Goal: Information Seeking & Learning: Learn about a topic

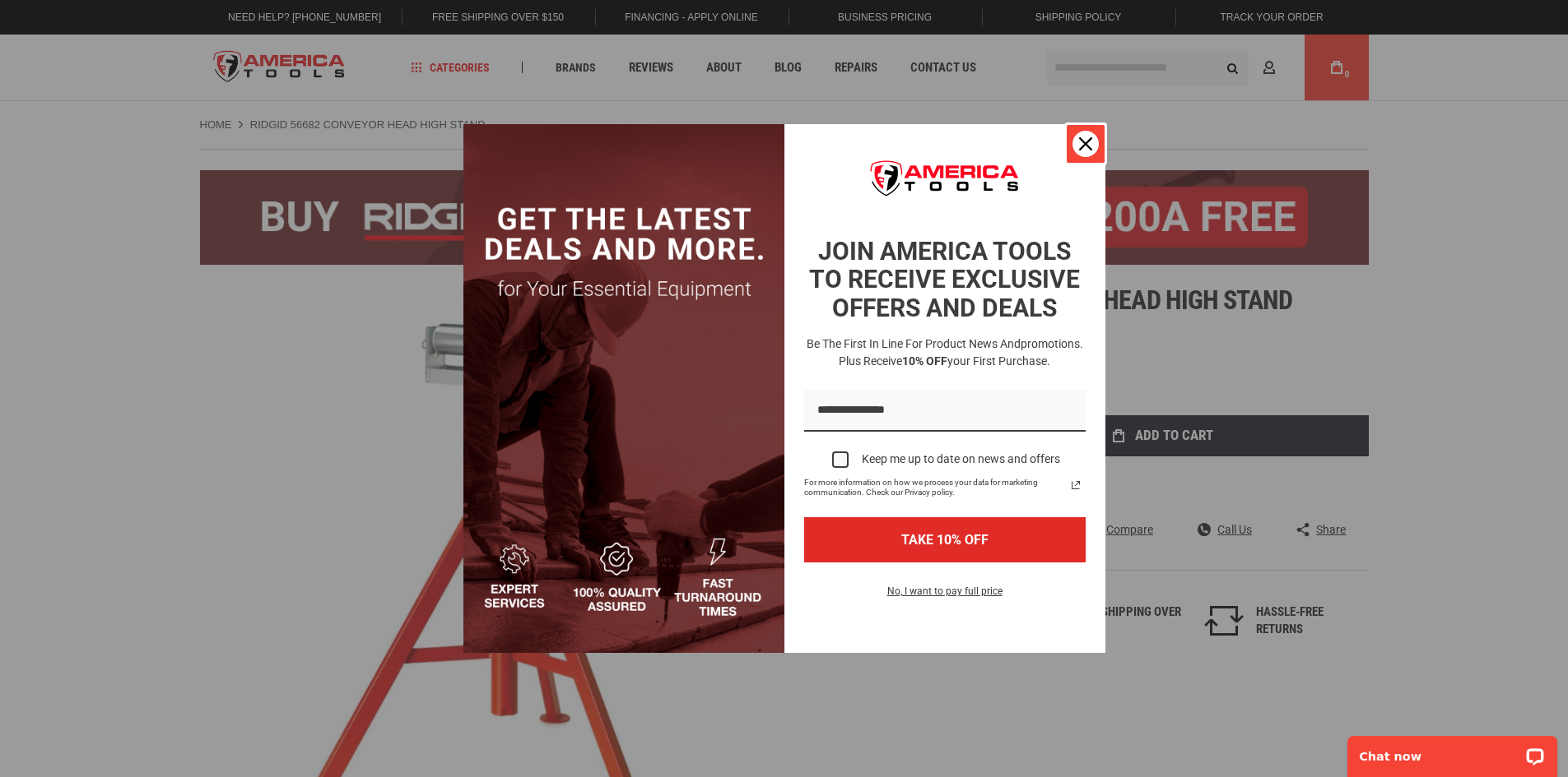
click at [1083, 144] on icon "close icon" at bounding box center [1086, 144] width 13 height 13
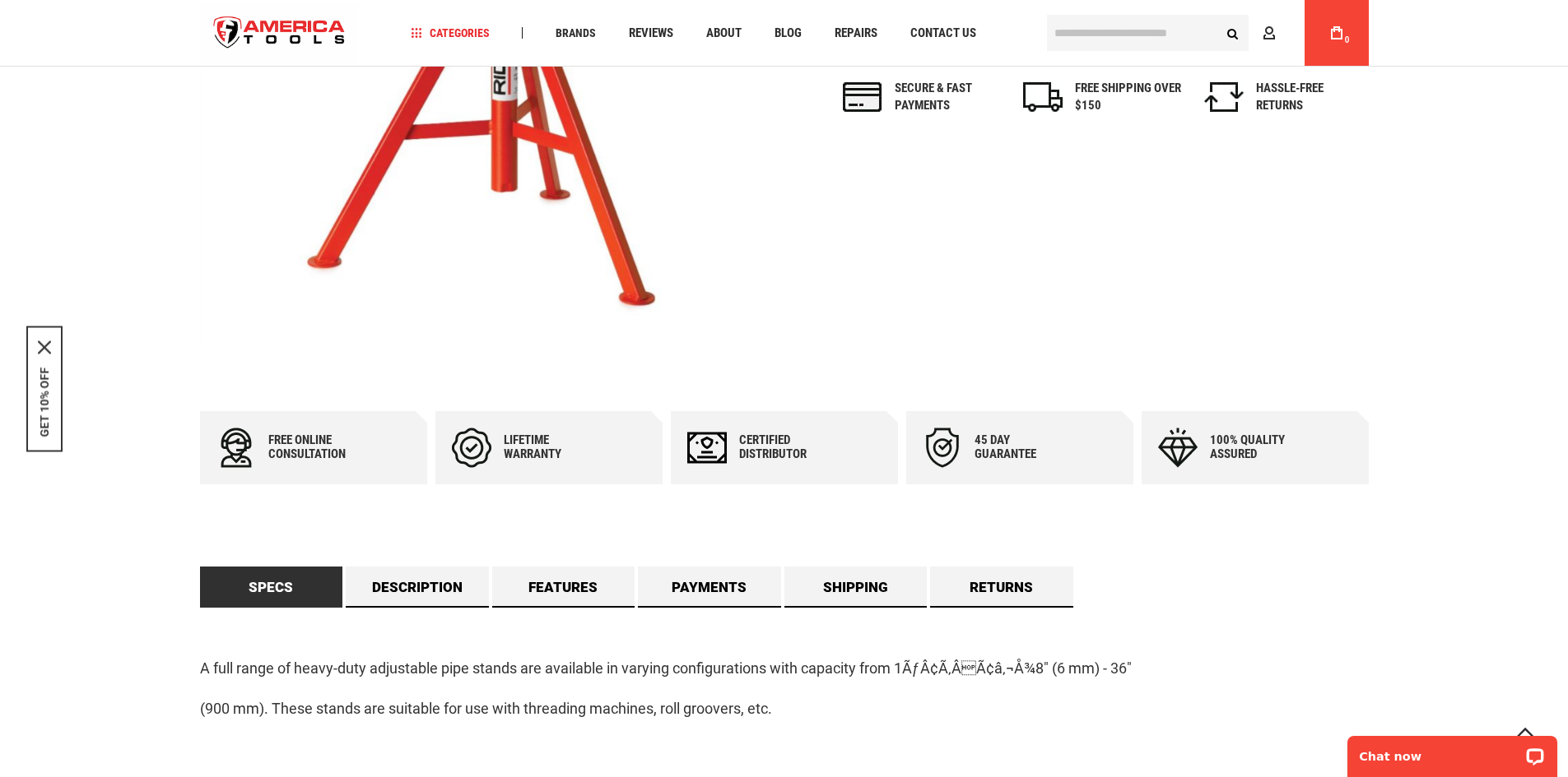
scroll to position [548, 0]
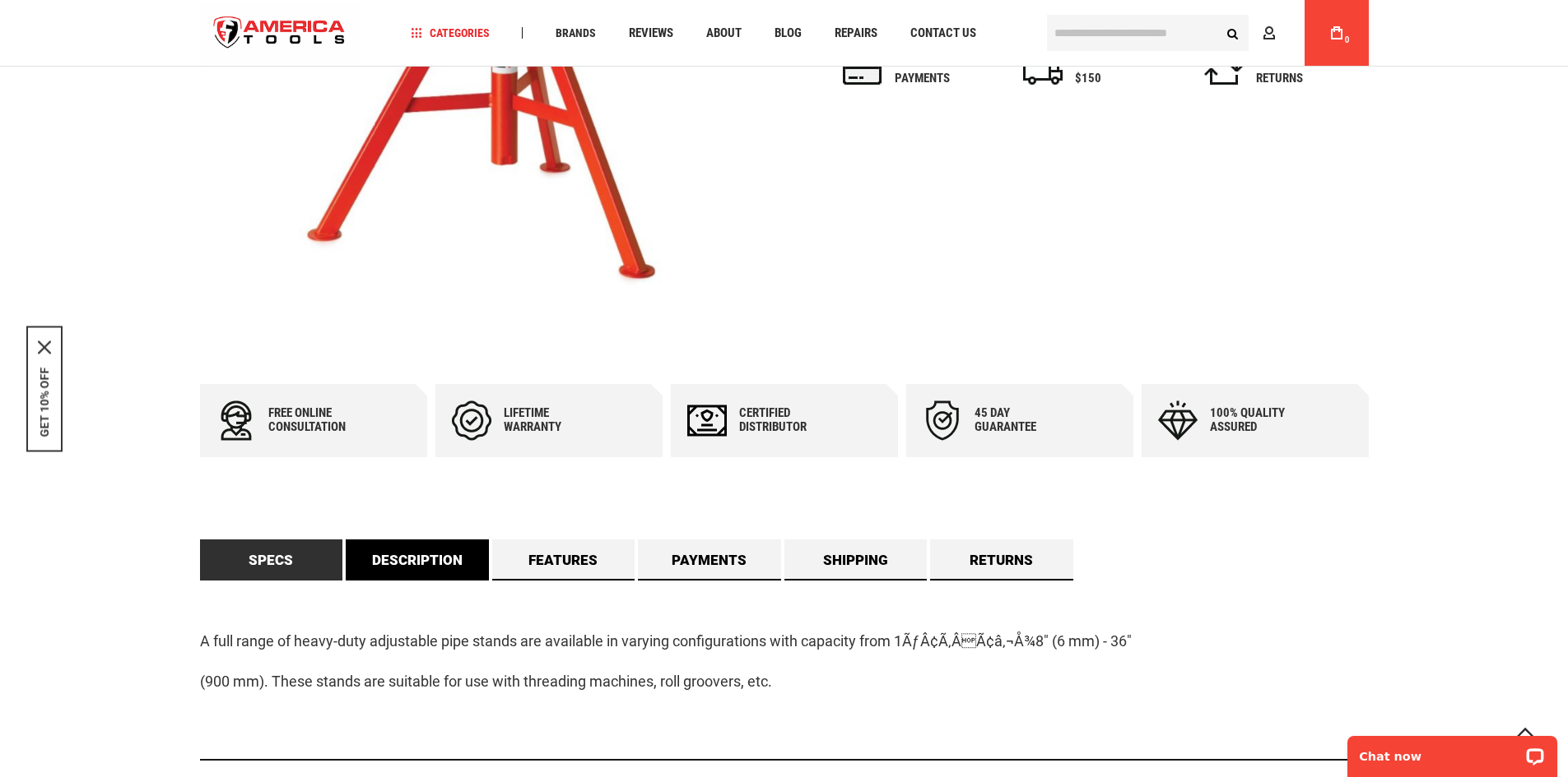
click at [432, 560] on link "Description" at bounding box center [417, 560] width 143 height 41
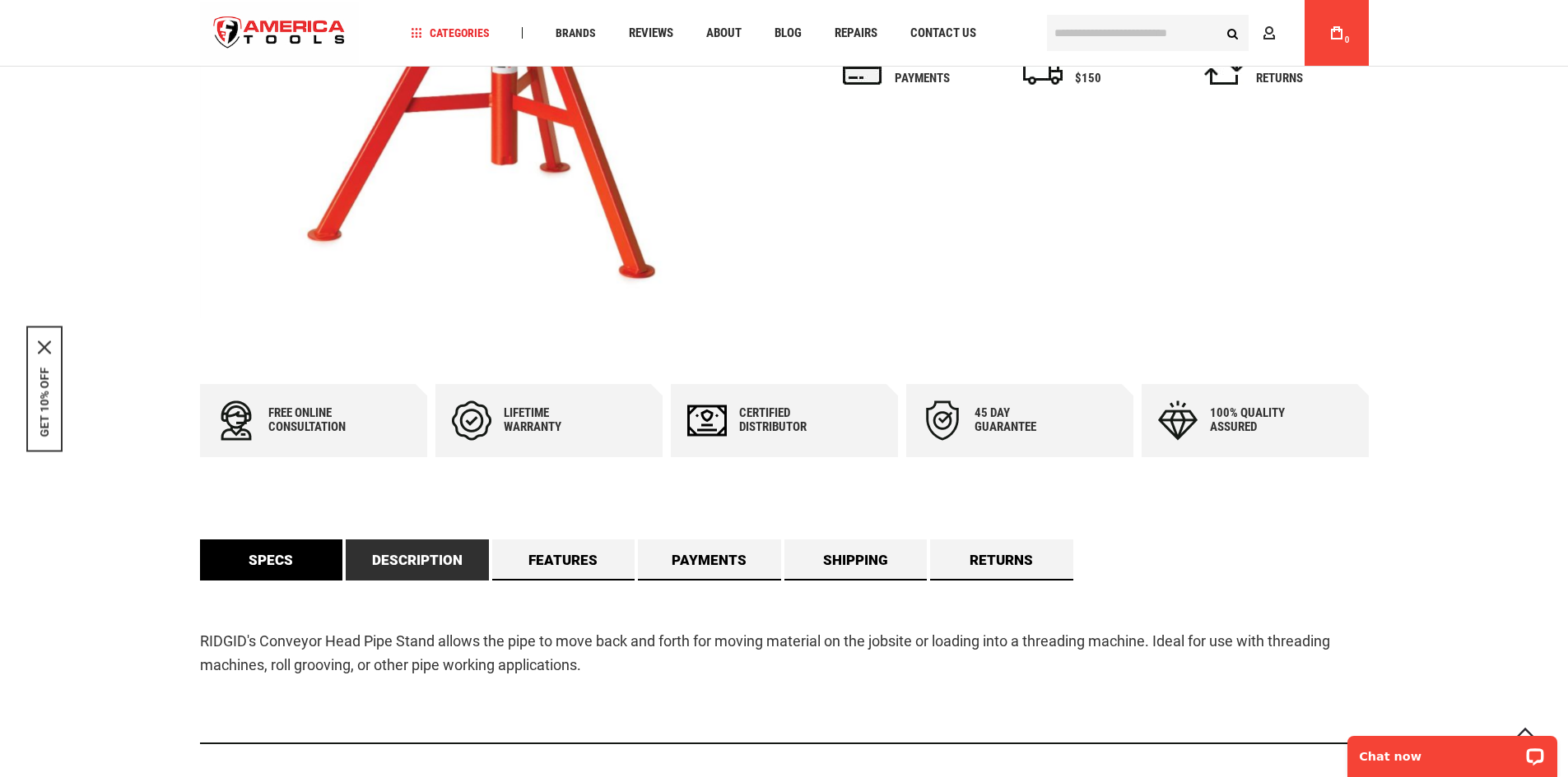
click at [272, 551] on link "Specs" at bounding box center [271, 560] width 143 height 41
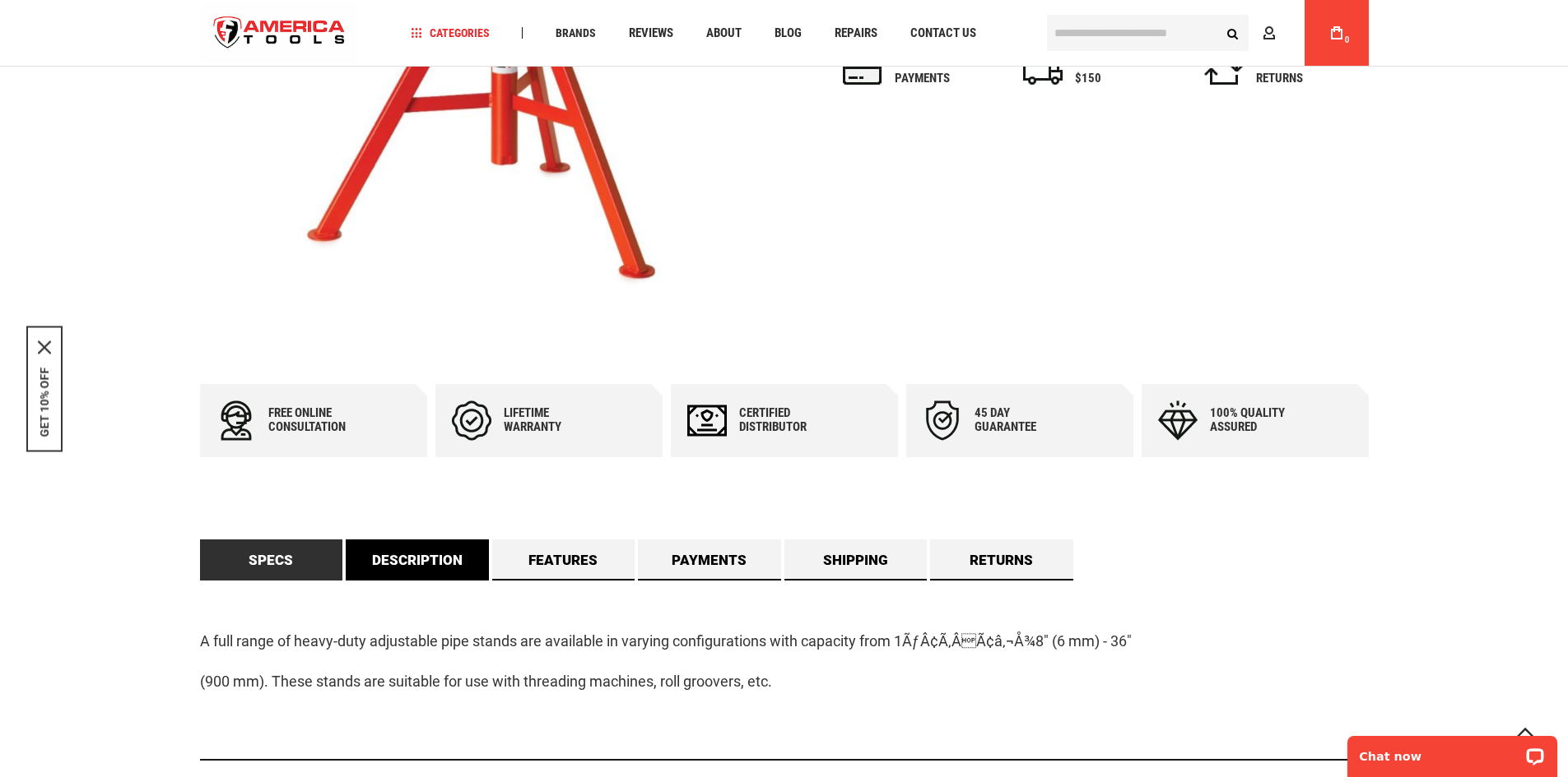
click at [402, 562] on link "Description" at bounding box center [417, 560] width 143 height 41
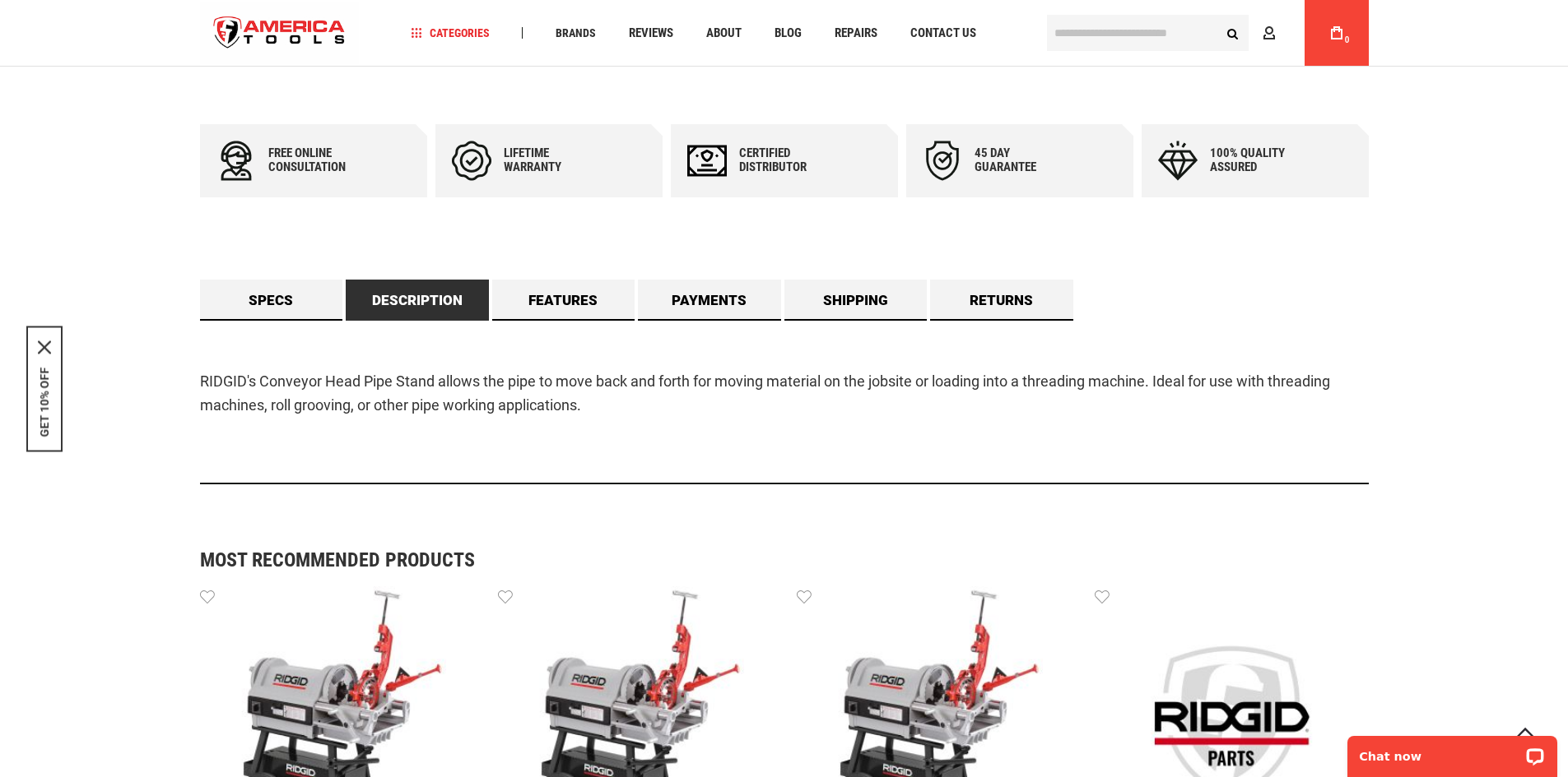
scroll to position [823, 0]
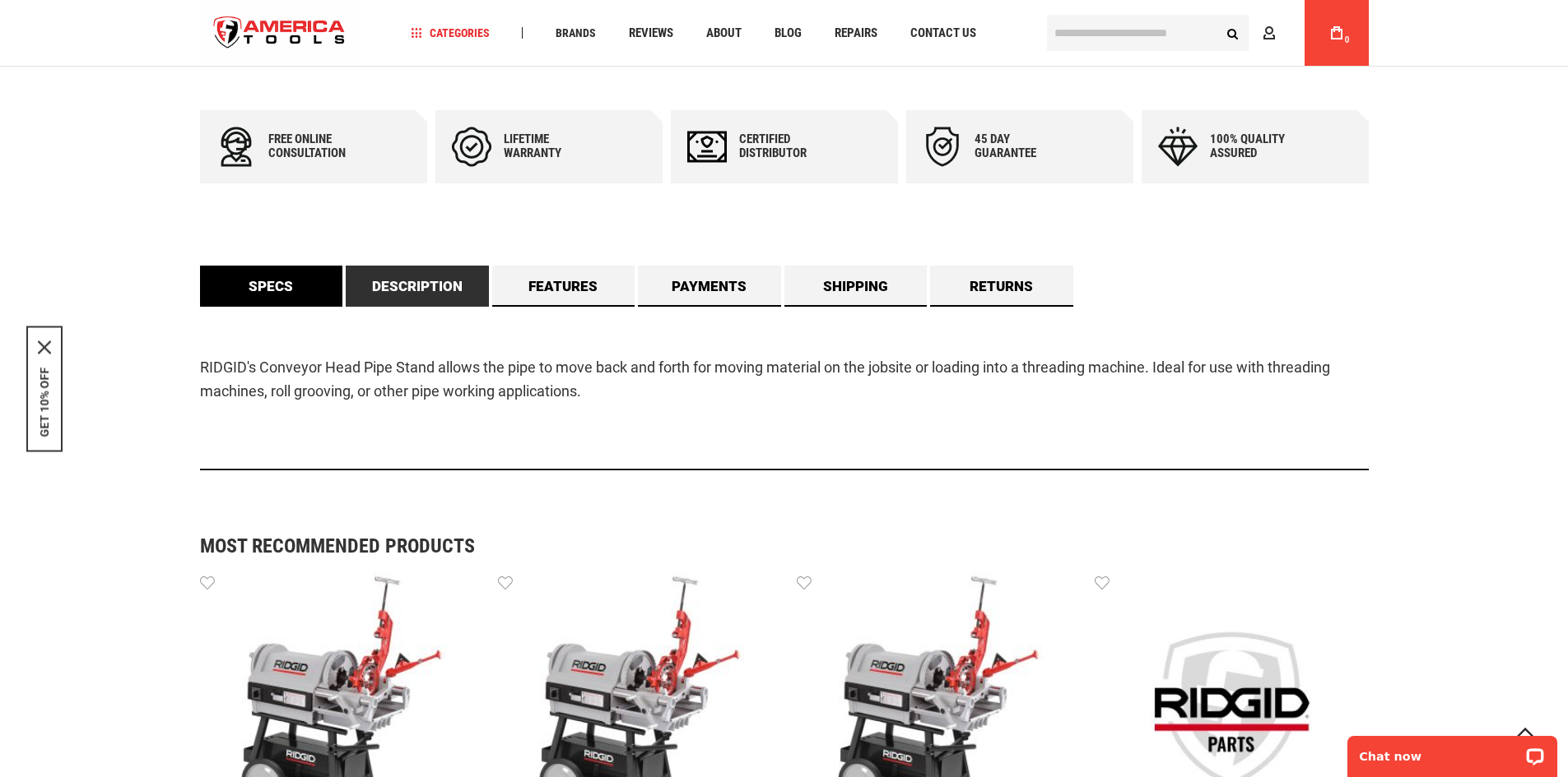
click at [301, 295] on link "Specs" at bounding box center [271, 286] width 143 height 41
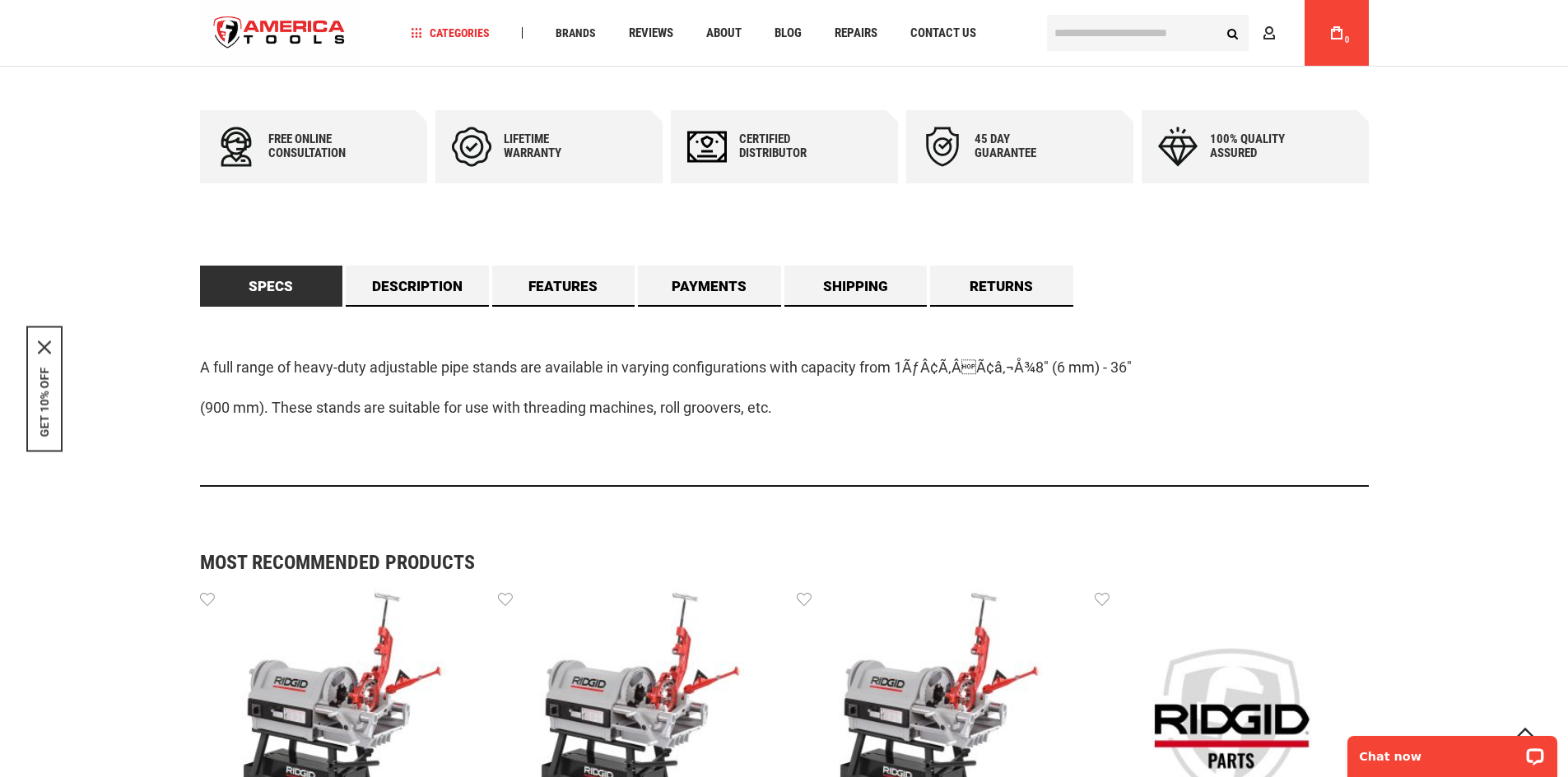
click at [263, 285] on link "Specs" at bounding box center [271, 286] width 143 height 41
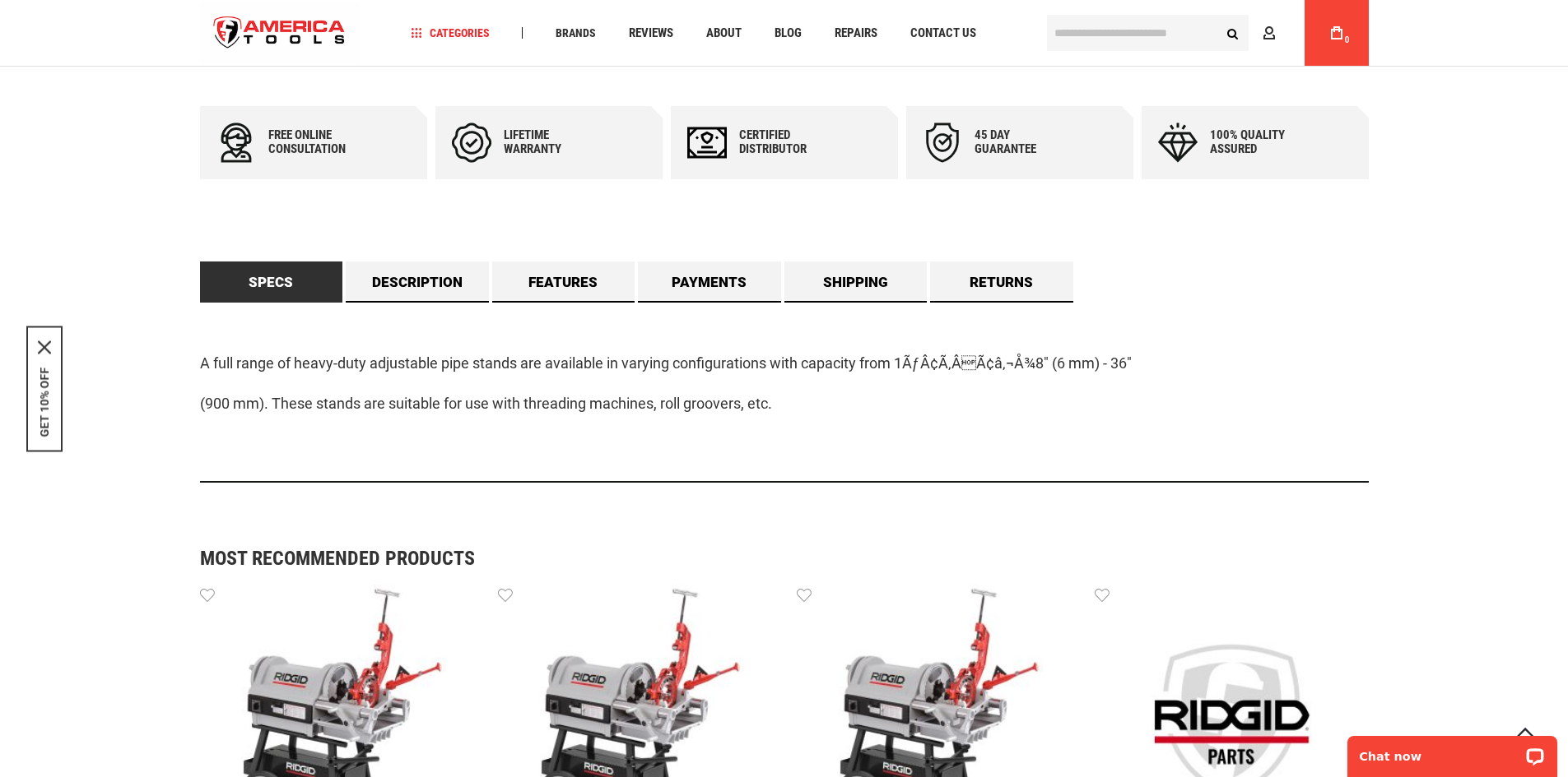
scroll to position [812, 0]
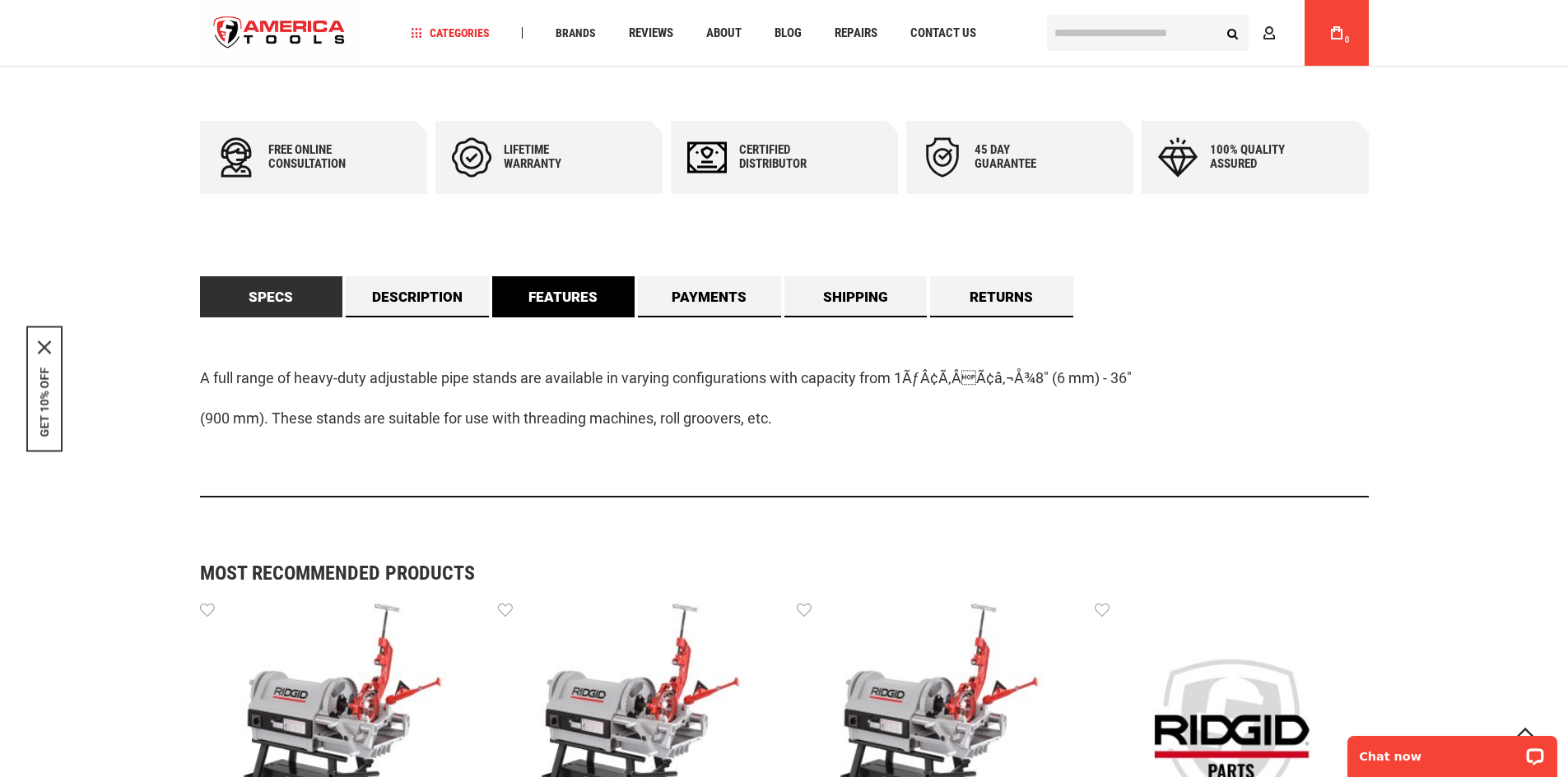
click at [564, 294] on link "Features" at bounding box center [564, 297] width 143 height 41
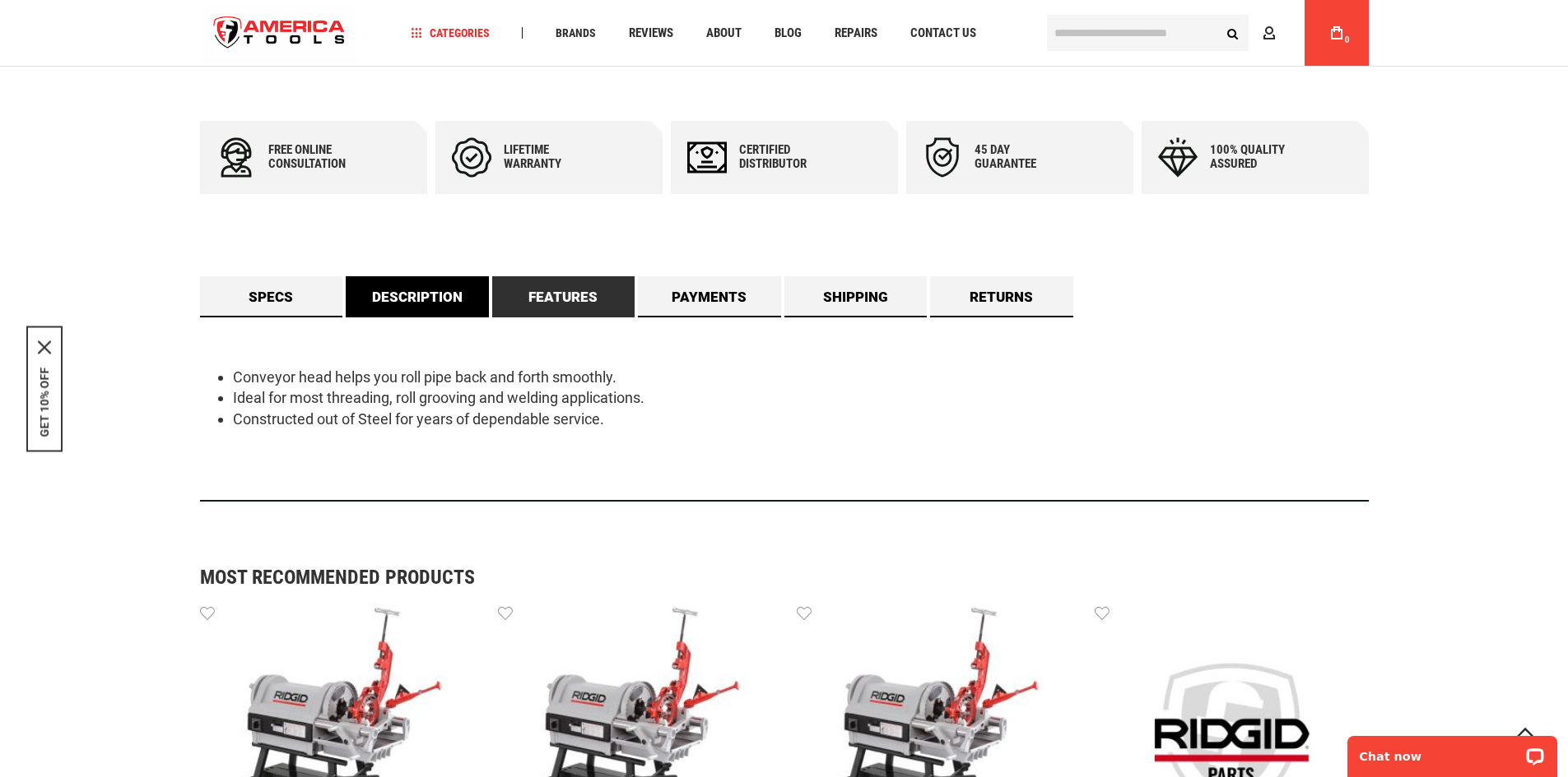
click at [428, 296] on link "Description" at bounding box center [417, 297] width 143 height 41
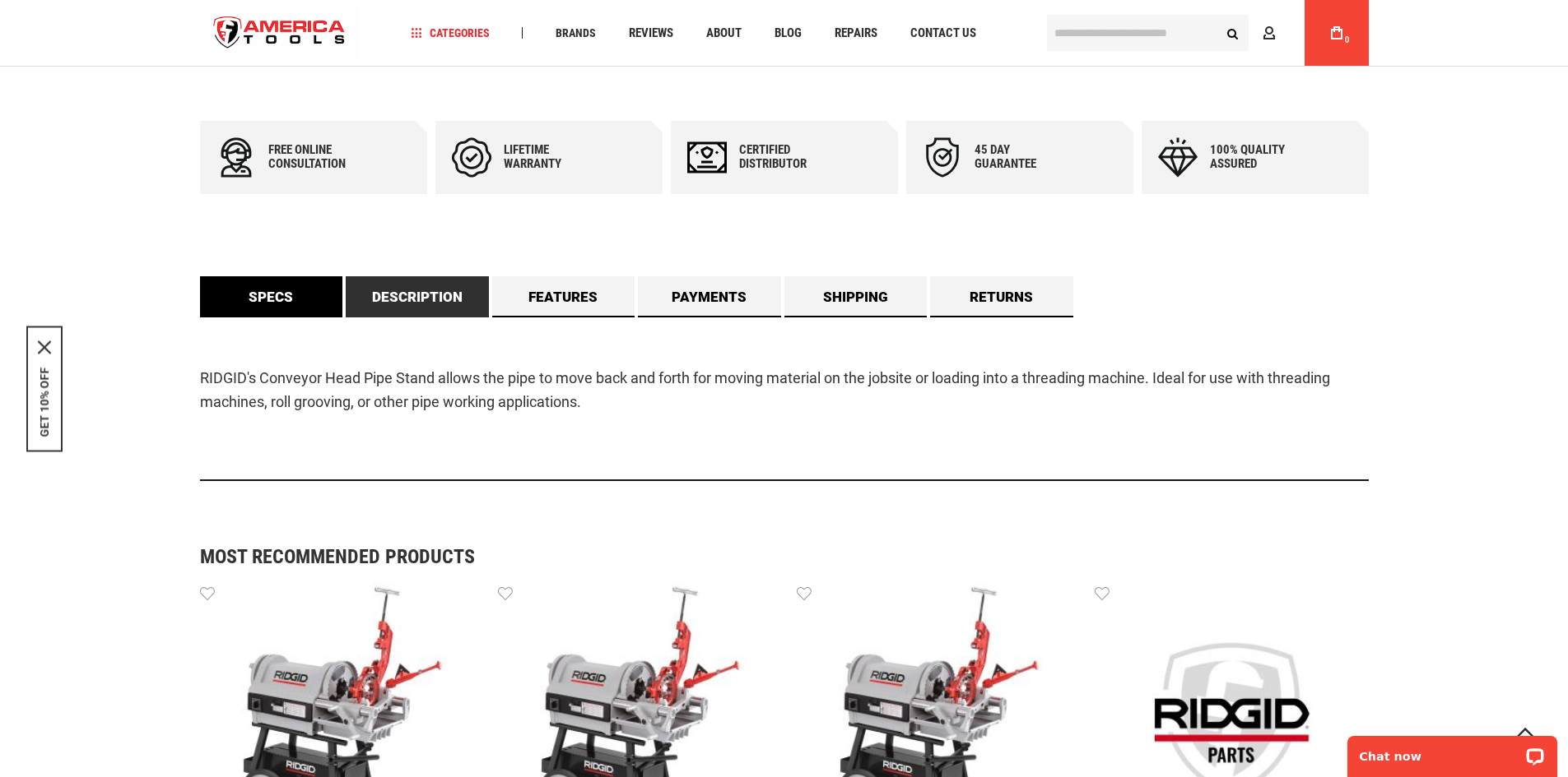
click at [255, 308] on link "Specs" at bounding box center [271, 297] width 143 height 41
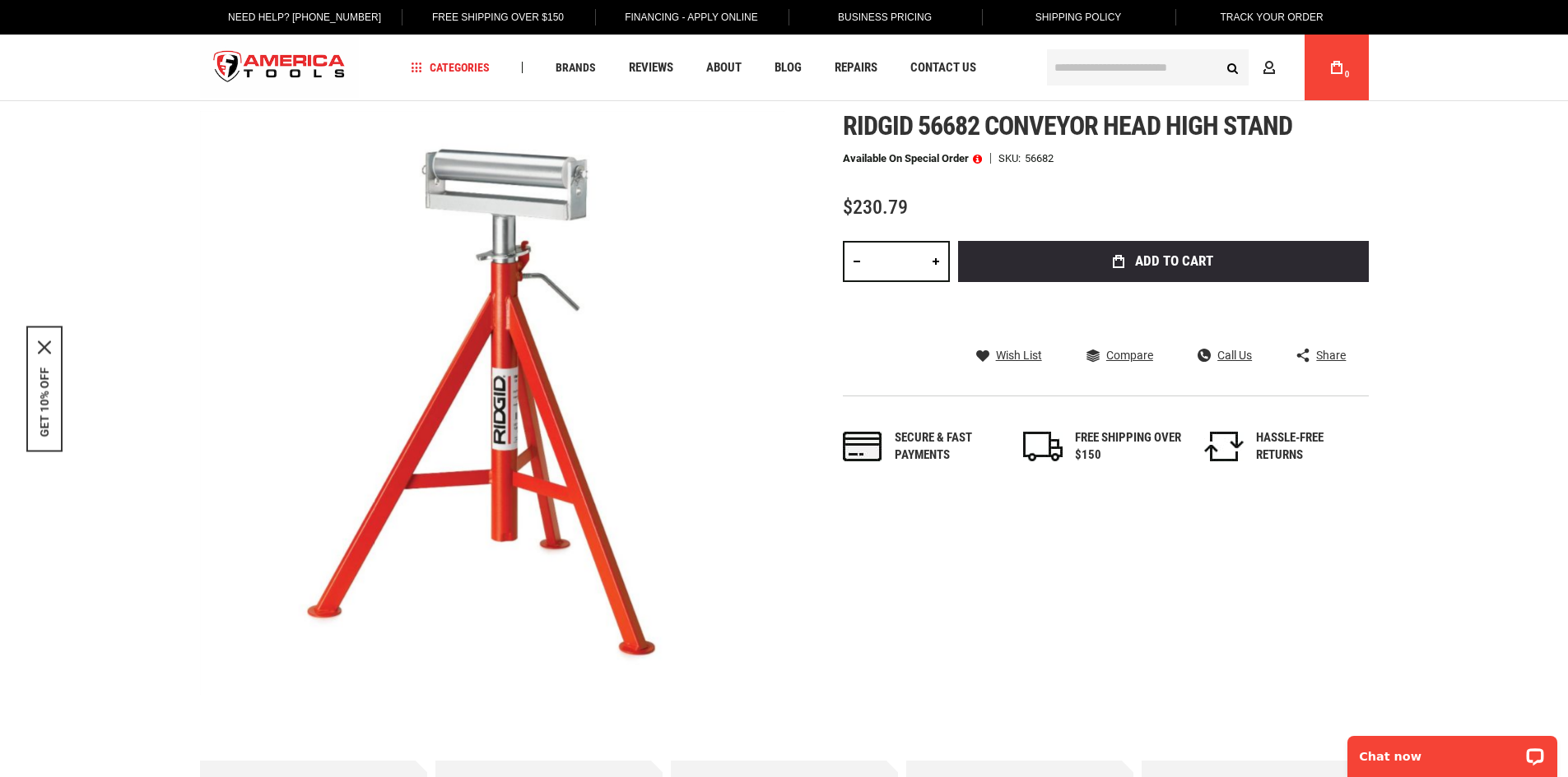
scroll to position [0, 0]
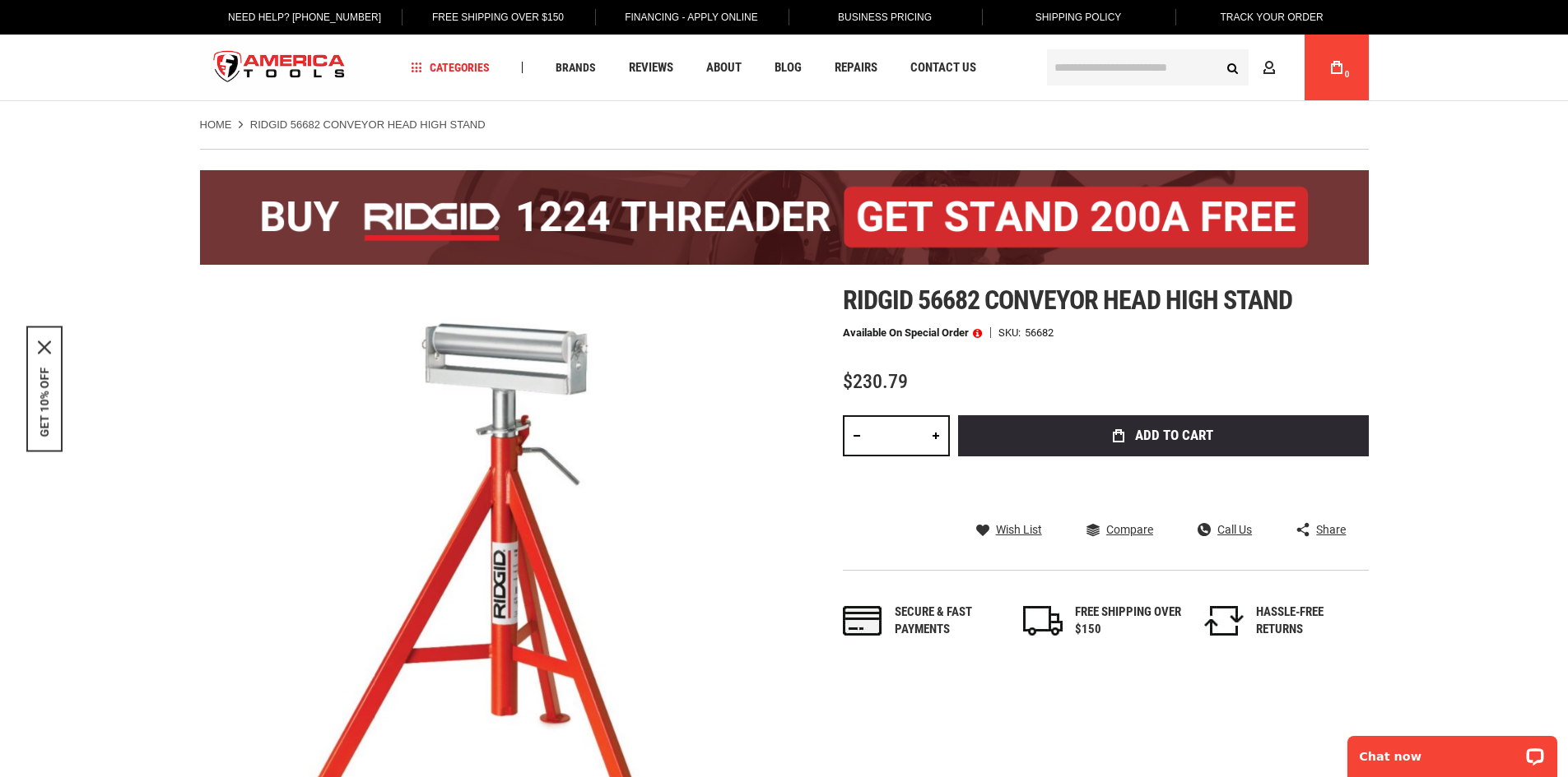
click at [943, 307] on span "Ridgid 56682 conveyor head high stand" at bounding box center [1067, 300] width 449 height 31
